Goal: Information Seeking & Learning: Learn about a topic

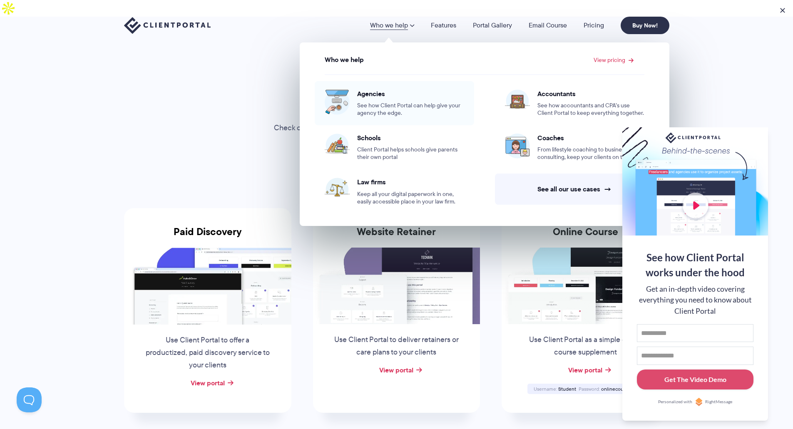
click at [378, 118] on link "Agencies See how Client Portal can help give your agency the edge." at bounding box center [394, 103] width 159 height 44
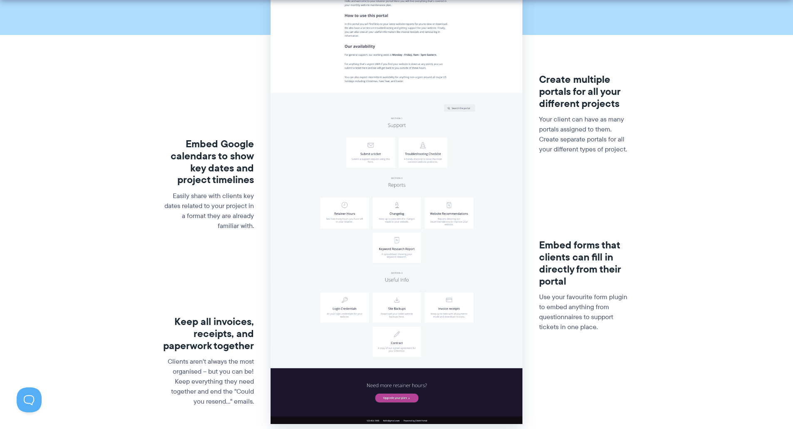
click at [117, 59] on section "Embed Google calendars to show key dates and project timelines Easily share wit…" at bounding box center [396, 206] width 793 height 554
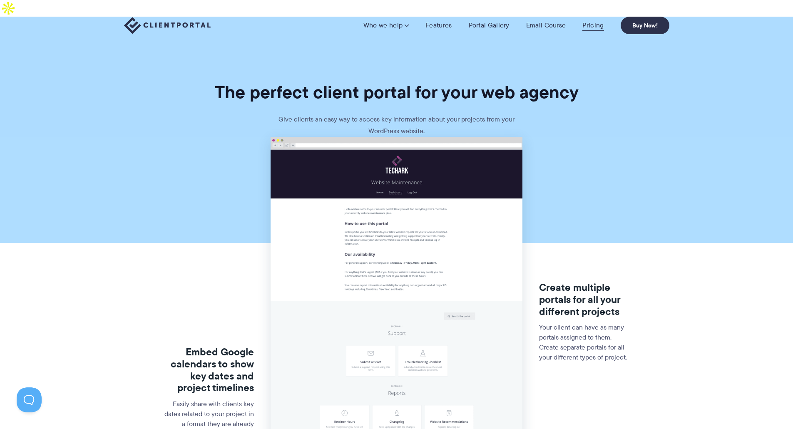
click at [603, 25] on link "Pricing" at bounding box center [592, 25] width 21 height 8
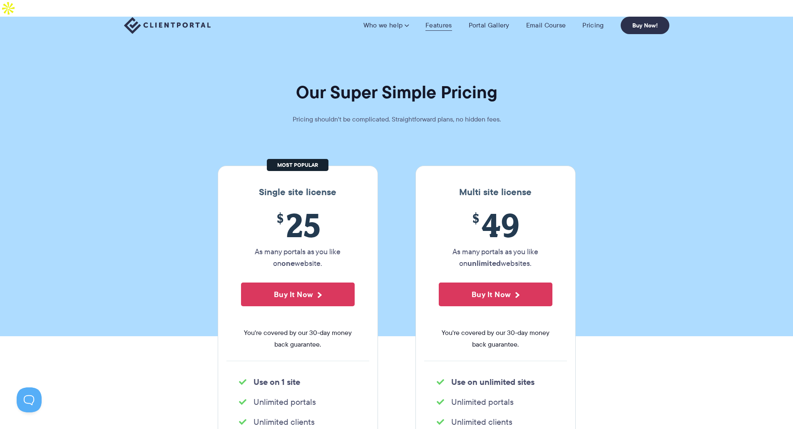
click at [429, 21] on link "Features" at bounding box center [438, 25] width 26 height 8
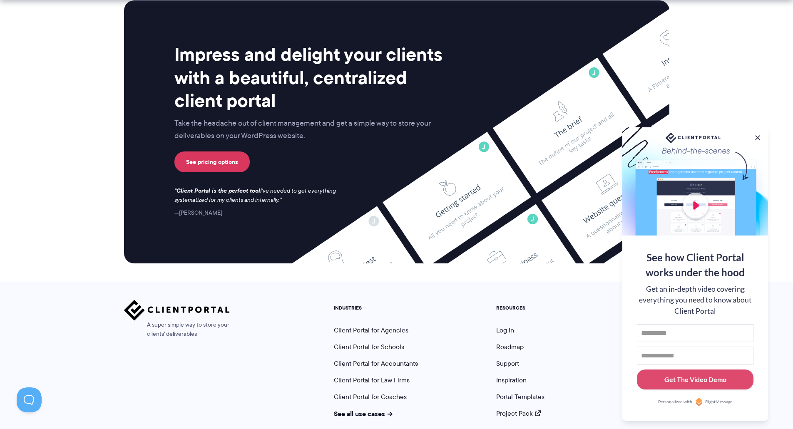
scroll to position [2145, 0]
